Goal: Information Seeking & Learning: Learn about a topic

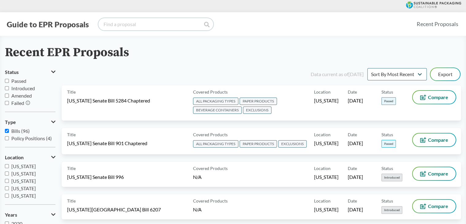
click at [119, 22] on input "search" at bounding box center [155, 24] width 115 height 12
type input "[US_STATE]"
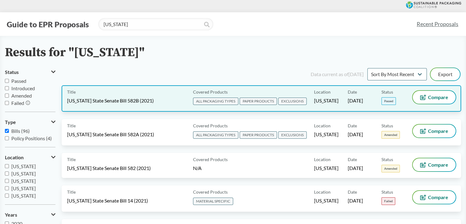
click at [154, 102] on div "Title [US_STATE] State Senate Bill 582B (2021)" at bounding box center [128, 98] width 123 height 15
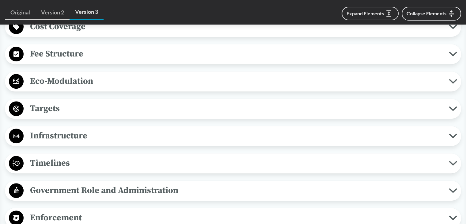
scroll to position [460, 0]
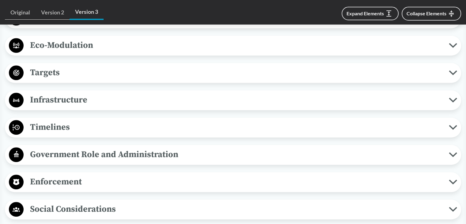
click at [98, 122] on span "Timelines" at bounding box center [236, 127] width 425 height 14
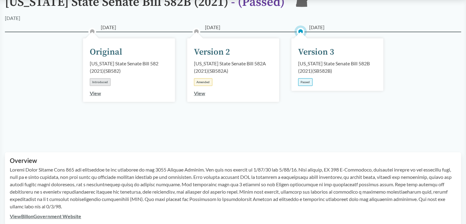
scroll to position [61, 0]
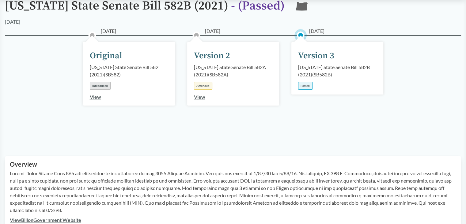
drag, startPoint x: 321, startPoint y: 55, endPoint x: 321, endPoint y: 62, distance: 7.4
click at [321, 55] on div "Version 3" at bounding box center [316, 55] width 36 height 13
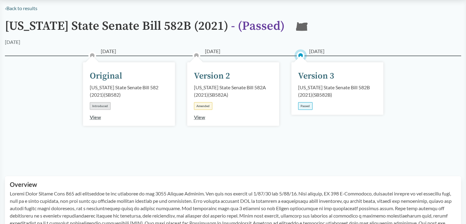
scroll to position [31, 0]
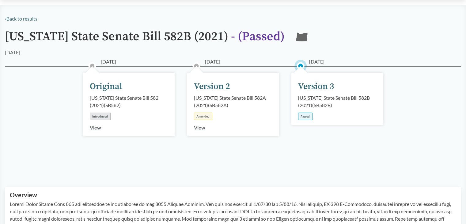
click at [198, 127] on link "View" at bounding box center [199, 127] width 11 height 6
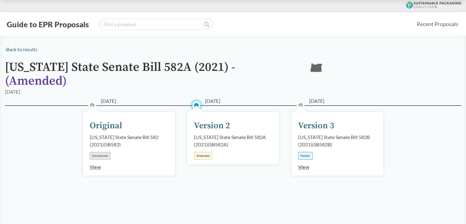
click at [308, 164] on link "View" at bounding box center [303, 167] width 11 height 6
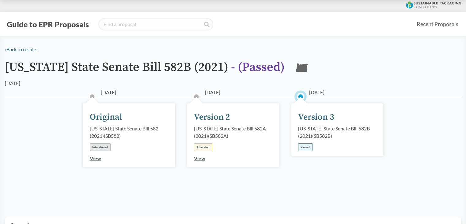
click at [202, 159] on link "View" at bounding box center [199, 158] width 11 height 6
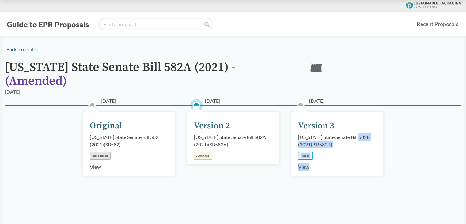
drag, startPoint x: 396, startPoint y: 103, endPoint x: 302, endPoint y: 106, distance: 93.8
click at [300, 106] on div "[DATE] Original [US_STATE] State Senate Bill 582 (2021) ( SB582 ) Introduced Vi…" at bounding box center [233, 158] width 456 height 106
click at [373, 114] on div "[DATE] Version 3 [US_STATE] State Senate Bill 582B (2021) ( SB582B ) Passed View" at bounding box center [337, 143] width 92 height 63
drag, startPoint x: 407, startPoint y: 115, endPoint x: 360, endPoint y: 147, distance: 56.6
click at [358, 146] on div "[DATE] Original [US_STATE] State Senate Bill 582 (2021) ( SB582 ) Introduced Vi…" at bounding box center [233, 158] width 456 height 106
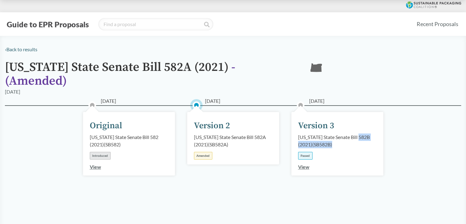
click at [376, 153] on div "[DATE] Version 3 [US_STATE] State Senate Bill 582B (2021) ( SB582B ) Passed View" at bounding box center [337, 143] width 92 height 63
drag, startPoint x: 324, startPoint y: 156, endPoint x: 314, endPoint y: 167, distance: 14.6
click at [324, 158] on div "[DATE] Version 3 [US_STATE] State Senate Bill 582B (2021) ( SB582B ) Passed View" at bounding box center [337, 143] width 92 height 63
click at [305, 164] on link "View" at bounding box center [303, 167] width 11 height 6
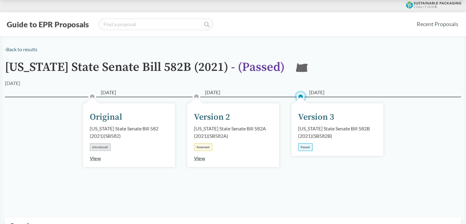
click at [372, 147] on div "[DATE] Version 3 [US_STATE] State Senate Bill 582B (2021) ( SB582B ) Passed" at bounding box center [337, 129] width 92 height 52
click at [121, 21] on input "search" at bounding box center [155, 24] width 115 height 12
type input "[US_STATE] sb54"
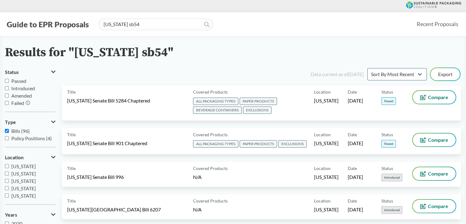
drag, startPoint x: 71, startPoint y: 145, endPoint x: 40, endPoint y: 69, distance: 81.6
click at [26, 185] on span "[US_STATE]" at bounding box center [23, 184] width 25 height 6
click at [9, 185] on input "[US_STATE]" at bounding box center [7, 184] width 4 height 4
checkbox input "true"
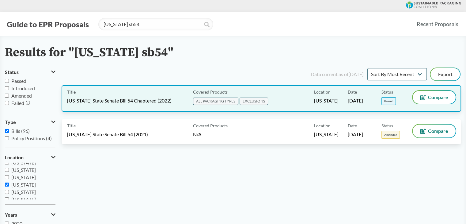
click at [287, 101] on div "Covered Products ALL PACKAGING TYPES EXCLUSIONS" at bounding box center [252, 98] width 123 height 15
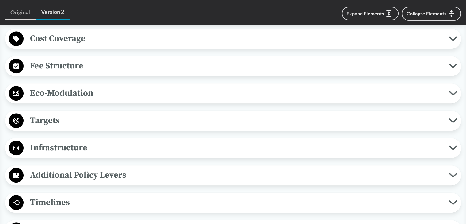
scroll to position [460, 0]
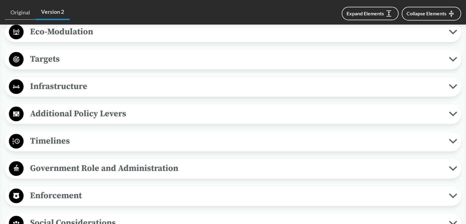
click at [90, 138] on span "Timelines" at bounding box center [236, 141] width 425 height 14
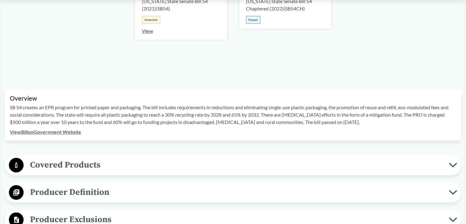
scroll to position [92, 0]
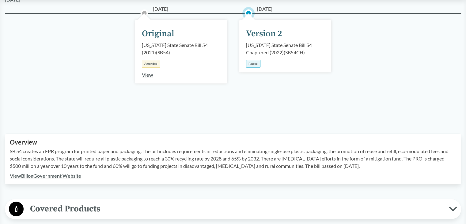
type input "[US_STATE] sb54"
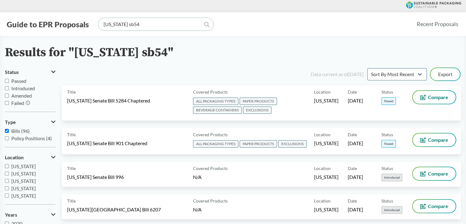
click at [143, 25] on input "[US_STATE] sb54" at bounding box center [155, 24] width 115 height 12
click at [205, 23] on icon at bounding box center [207, 25] width 6 height 6
click at [28, 185] on span "[US_STATE]" at bounding box center [23, 184] width 25 height 6
click at [9, 185] on input "[US_STATE]" at bounding box center [7, 184] width 4 height 4
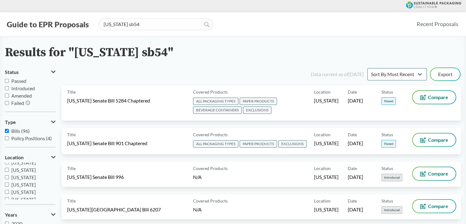
checkbox input "false"
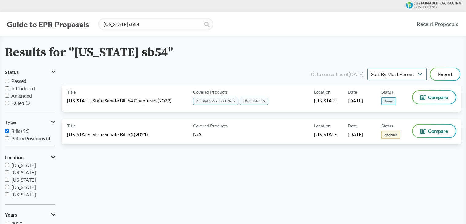
scroll to position [0, 0]
click at [127, 25] on input "[US_STATE] sb54" at bounding box center [155, 24] width 115 height 12
type input "[US_STATE]"
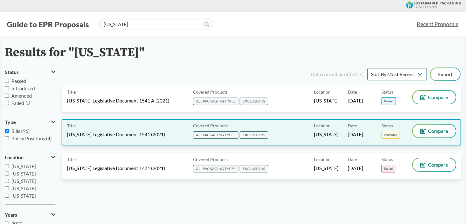
click at [287, 136] on div "Covered Products ALL PACKAGING TYPES EXCLUSIONS" at bounding box center [252, 131] width 123 height 15
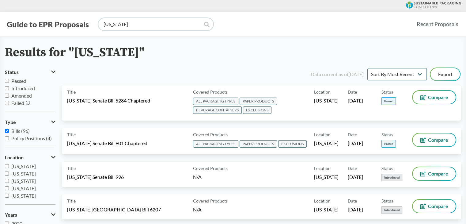
click at [137, 26] on input "[US_STATE]" at bounding box center [155, 24] width 115 height 12
click at [150, 29] on input "[US_STATE]" at bounding box center [155, 24] width 115 height 12
click at [132, 25] on input "[US_STATE]" at bounding box center [155, 24] width 115 height 12
click at [206, 28] on span at bounding box center [207, 25] width 6 height 7
click at [205, 24] on icon at bounding box center [207, 25] width 6 height 6
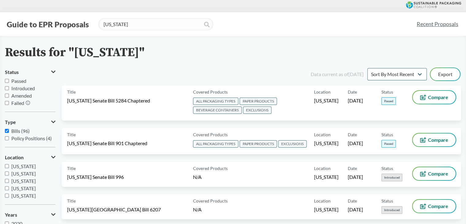
click at [204, 27] on icon at bounding box center [207, 25] width 6 height 6
click at [175, 22] on input "[US_STATE]" at bounding box center [155, 24] width 115 height 12
click at [206, 23] on icon at bounding box center [207, 25] width 6 height 6
click at [198, 24] on input "[US_STATE]" at bounding box center [155, 24] width 115 height 12
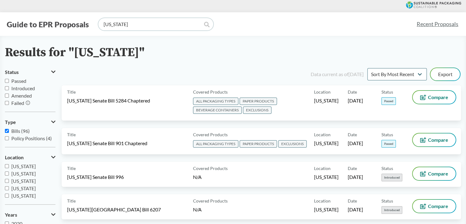
click at [183, 22] on input "[US_STATE]" at bounding box center [155, 24] width 115 height 12
click at [176, 26] on input "[US_STATE]" at bounding box center [155, 24] width 115 height 12
drag, startPoint x: 137, startPoint y: 20, endPoint x: 127, endPoint y: 25, distance: 11.1
click at [132, 22] on input "[US_STATE]" at bounding box center [155, 24] width 115 height 12
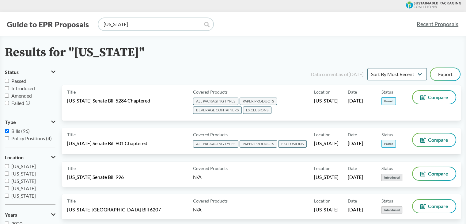
drag, startPoint x: 127, startPoint y: 25, endPoint x: 48, endPoint y: 27, distance: 79.4
click at [110, 24] on input "[US_STATE]" at bounding box center [155, 24] width 115 height 12
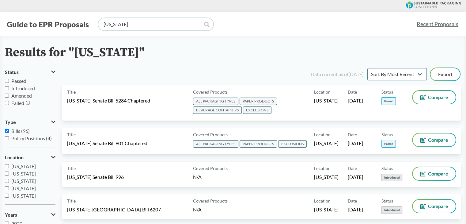
type input "[US_STATE]"
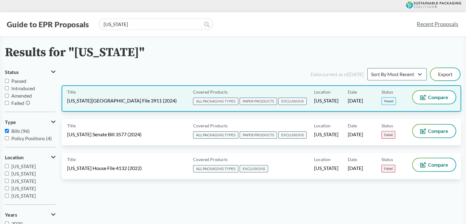
click at [350, 100] on span "[DATE]" at bounding box center [355, 100] width 15 height 7
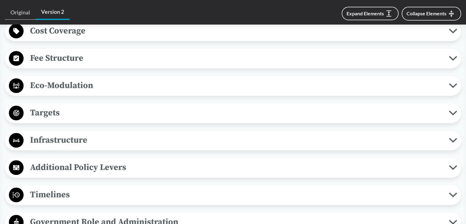
scroll to position [460, 0]
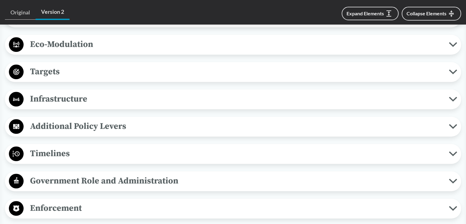
click at [69, 146] on span "Timelines" at bounding box center [236, 153] width 425 height 14
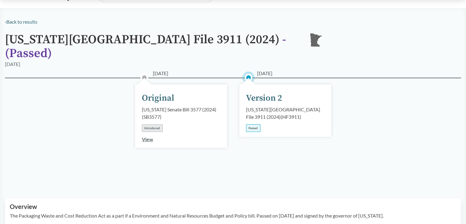
scroll to position [0, 0]
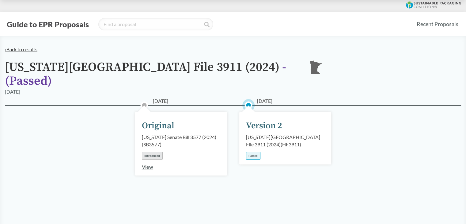
click at [21, 47] on link "‹ Back to results" at bounding box center [21, 49] width 32 height 6
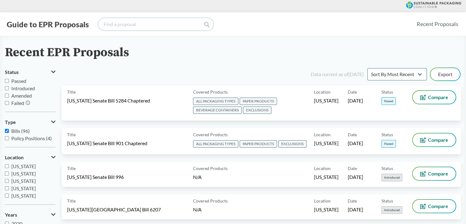
click at [122, 22] on input "search" at bounding box center [155, 24] width 115 height 12
type input "[US_STATE]"
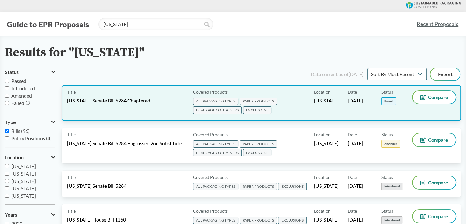
click at [145, 103] on span "[US_STATE] Senate Bill 5284 Chaptered" at bounding box center [108, 100] width 83 height 7
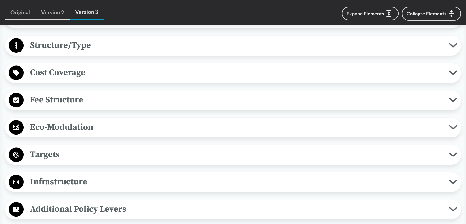
scroll to position [429, 0]
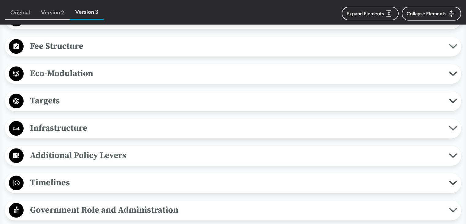
click at [49, 186] on span "Timelines" at bounding box center [236, 183] width 425 height 14
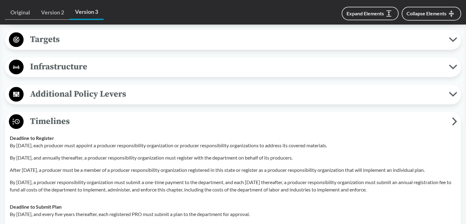
scroll to position [521, 0]
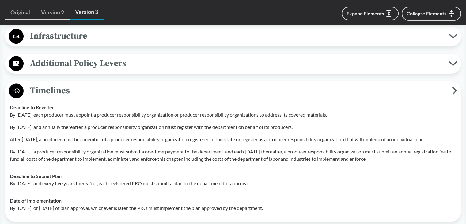
drag, startPoint x: 423, startPoint y: 158, endPoint x: 8, endPoint y: 114, distance: 418.0
click at [8, 114] on td "Deadline to Register By [DATE], each producer must appoint a producer responsib…" at bounding box center [233, 133] width 452 height 69
copy div "By [DATE], each producer must appoint a producer responsibility organization or…"
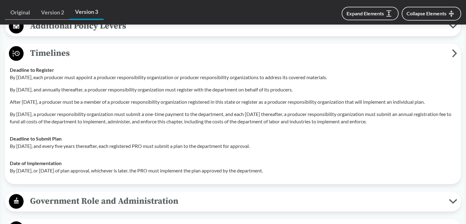
scroll to position [582, 0]
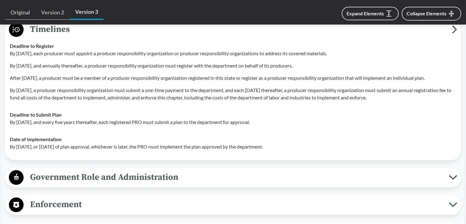
drag, startPoint x: 316, startPoint y: 146, endPoint x: 11, endPoint y: 116, distance: 306.9
click at [11, 116] on tbody "Deadline to Register By [DATE], each producer must appoint a producer responsib…" at bounding box center [233, 96] width 452 height 118
copy tbody "Deadline to Submit Plan By [DATE], and every five years thereafter, each regist…"
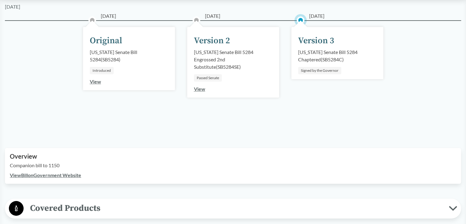
scroll to position [0, 0]
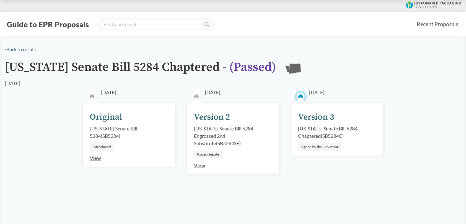
click at [327, 136] on div "[US_STATE] Senate Bill 5284 Chaptered ( SB5284C )" at bounding box center [337, 132] width 78 height 15
click at [235, 135] on div "[US_STATE] Senate Bill 5284 Engrossed 2nd Substitute ( SB5284SE )" at bounding box center [233, 136] width 78 height 22
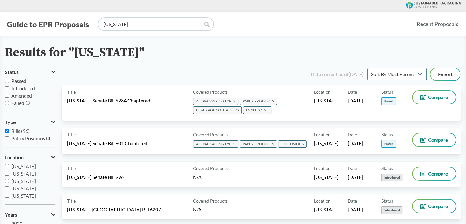
click at [120, 23] on input "[US_STATE]" at bounding box center [155, 24] width 115 height 12
type input "[US_STATE]"
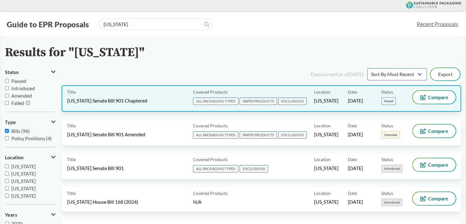
click at [361, 100] on span "[DATE]" at bounding box center [355, 100] width 15 height 7
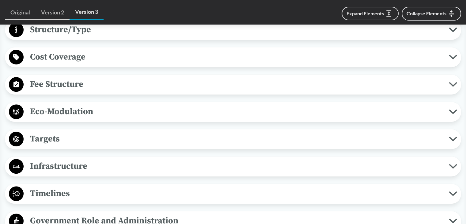
scroll to position [460, 0]
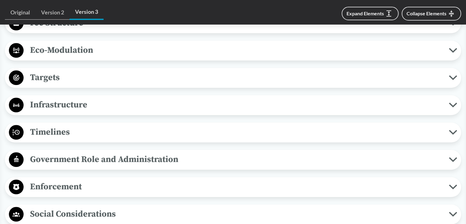
click at [70, 134] on span "Timelines" at bounding box center [236, 132] width 425 height 14
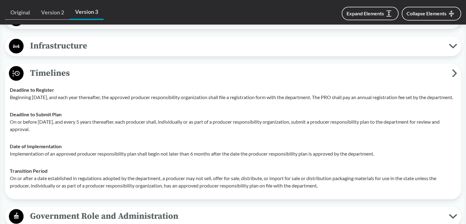
scroll to position [521, 0]
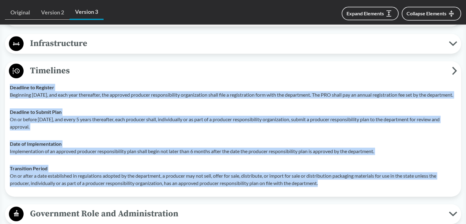
drag, startPoint x: 343, startPoint y: 190, endPoint x: 2, endPoint y: 87, distance: 355.6
copy tbody "Deadline to Register Beginning [DATE], and each year thereafter, the approved p…"
